Goal: Information Seeking & Learning: Learn about a topic

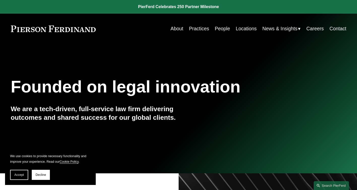
click at [174, 28] on link "About" at bounding box center [177, 29] width 13 height 10
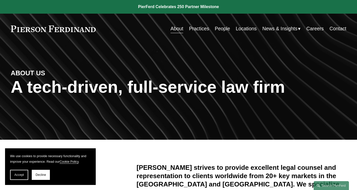
click at [217, 27] on link "People" at bounding box center [222, 29] width 15 height 10
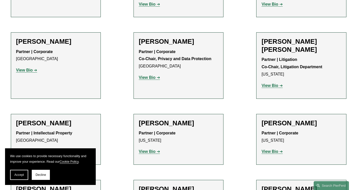
scroll to position [626, 0]
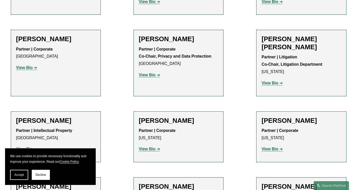
click at [266, 81] on strong "View Bio" at bounding box center [270, 83] width 17 height 4
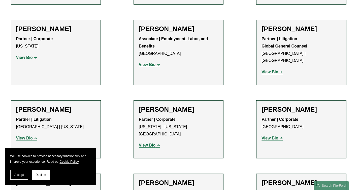
scroll to position [2536, 0]
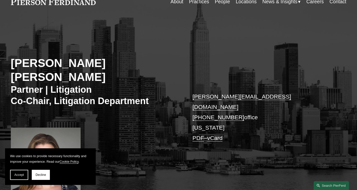
scroll to position [40, 0]
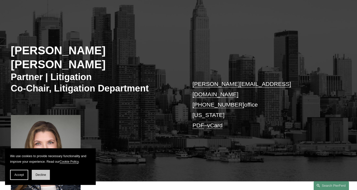
click at [43, 173] on span "Decline" at bounding box center [41, 175] width 11 height 4
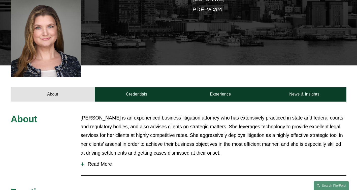
scroll to position [149, 0]
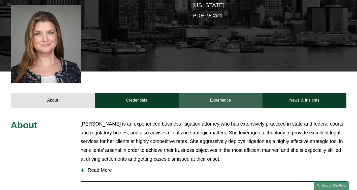
click at [222, 93] on link "Experience" at bounding box center [221, 100] width 84 height 14
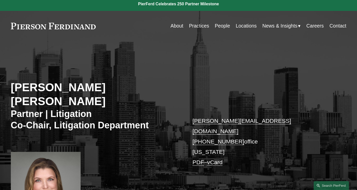
scroll to position [0, 0]
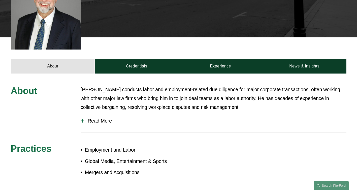
scroll to position [167, 0]
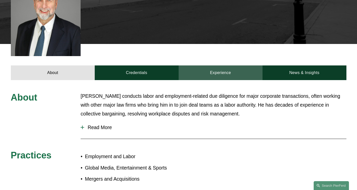
click at [233, 67] on link "Experience" at bounding box center [221, 72] width 84 height 14
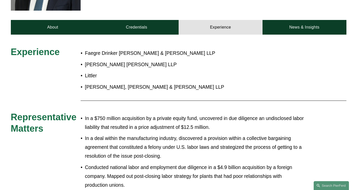
scroll to position [220, 0]
